Goal: Task Accomplishment & Management: Use online tool/utility

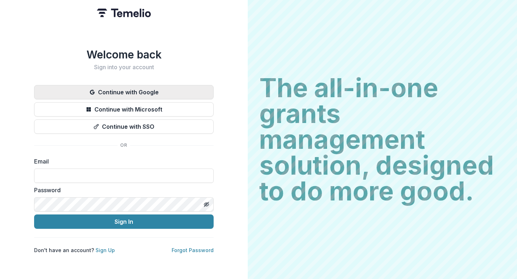
click at [148, 89] on button "Continue with Google" at bounding box center [123, 92] width 179 height 14
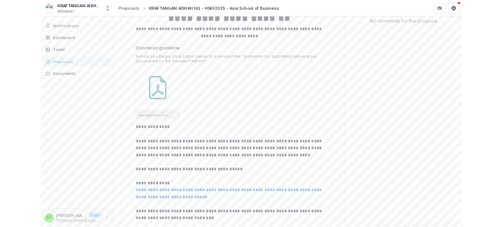
scroll to position [145, 0]
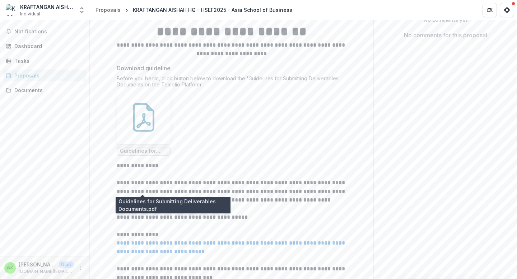
click at [142, 154] on span "Guidelines for Submitting Deliverables Documents.pdf" at bounding box center [143, 151] width 47 height 6
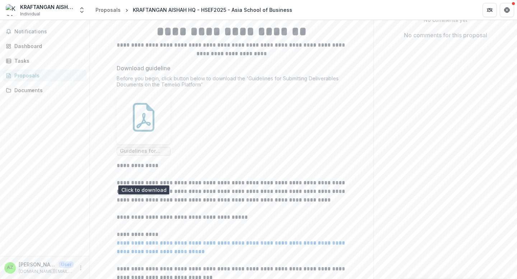
click at [150, 132] on icon at bounding box center [143, 117] width 29 height 29
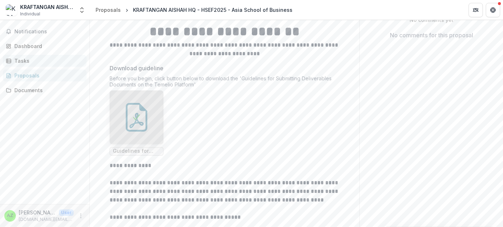
click at [33, 64] on div "Tasks" at bounding box center [47, 61] width 66 height 8
